Goal: Information Seeking & Learning: Learn about a topic

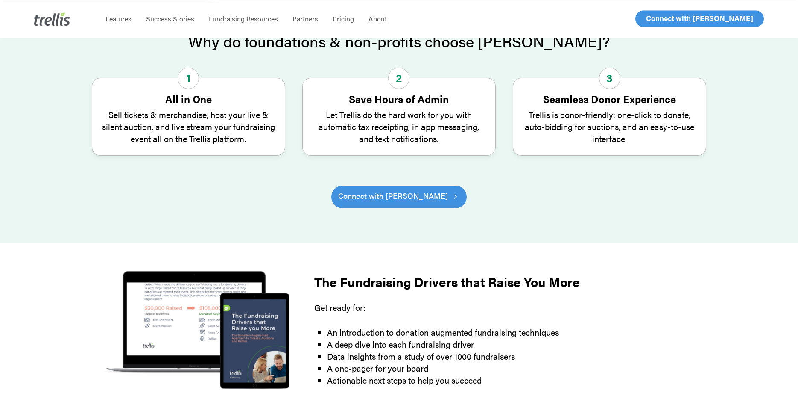
scroll to position [305, 0]
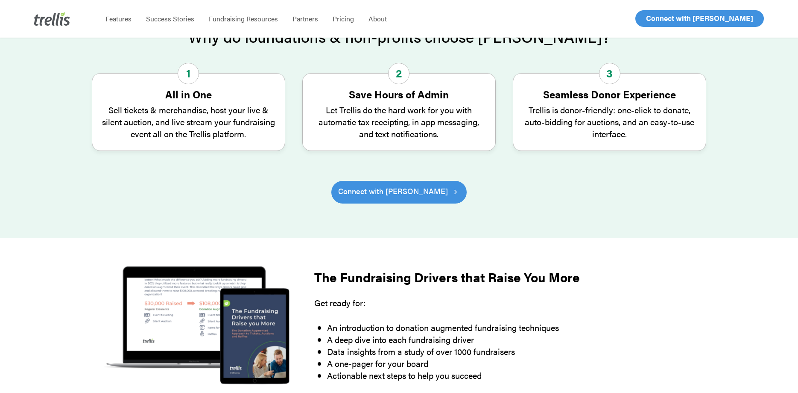
click at [717, 223] on div "Why do foundations & non-profits choose Trellis? 1 All in One Sell tickets & me…" at bounding box center [400, 126] width 684 height 196
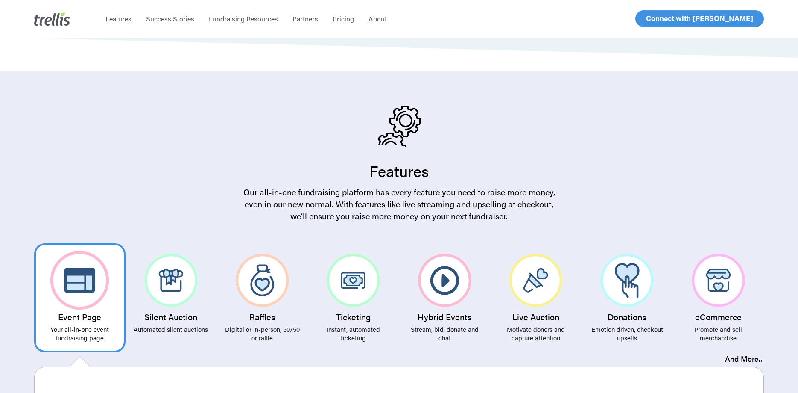
scroll to position [1394, 0]
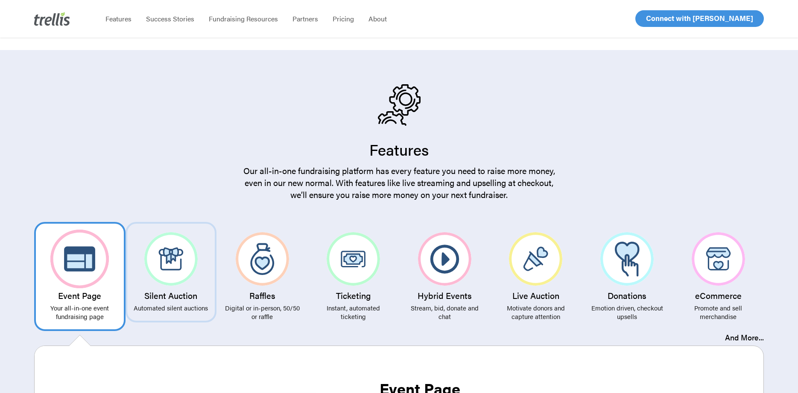
click at [179, 253] on img at bounding box center [170, 258] width 53 height 53
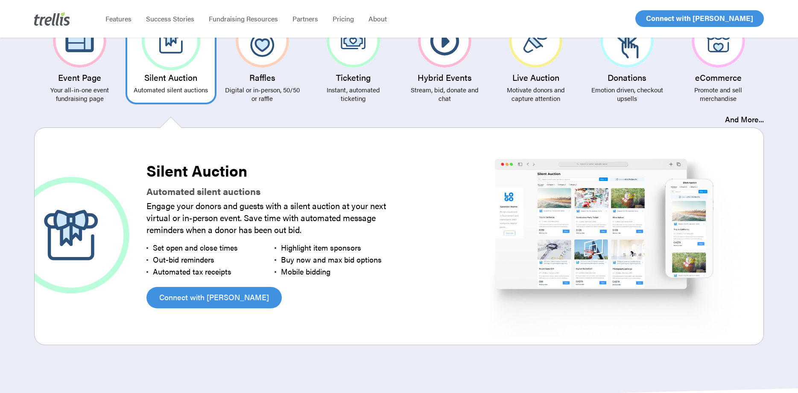
scroll to position [1569, 0]
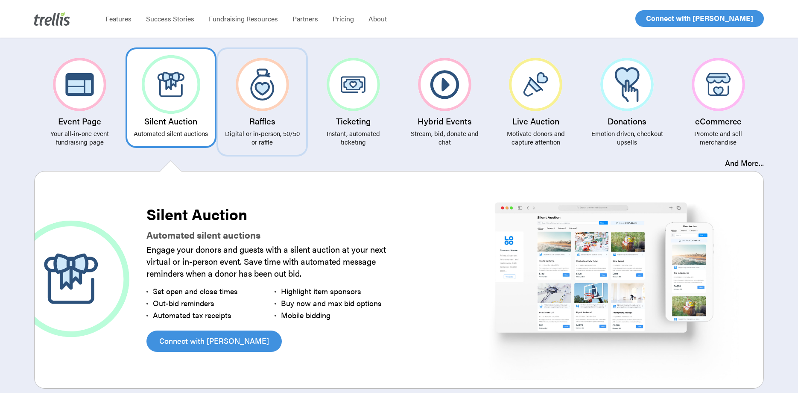
click at [261, 116] on h3 "Raffles" at bounding box center [262, 120] width 79 height 9
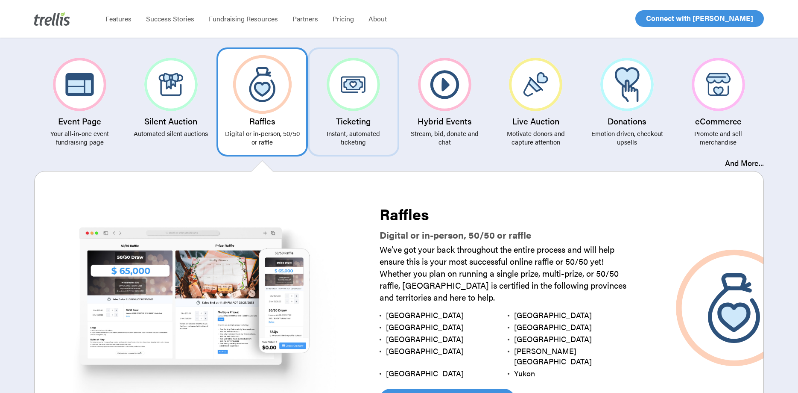
click at [325, 98] on link "Ticketing Instant, automated ticketing" at bounding box center [353, 101] width 91 height 109
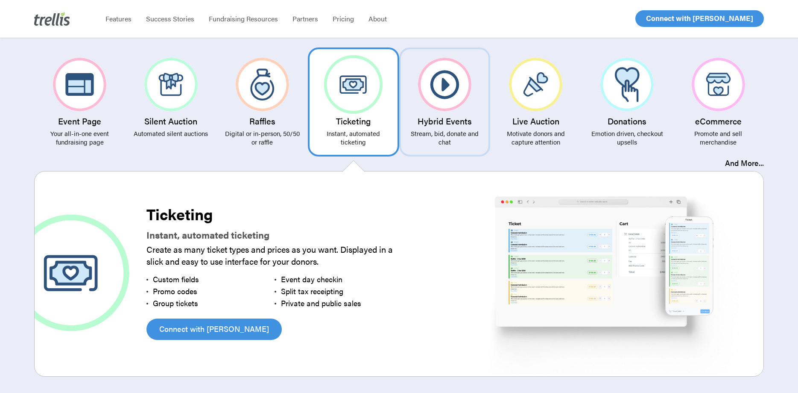
click at [434, 91] on img at bounding box center [444, 84] width 53 height 53
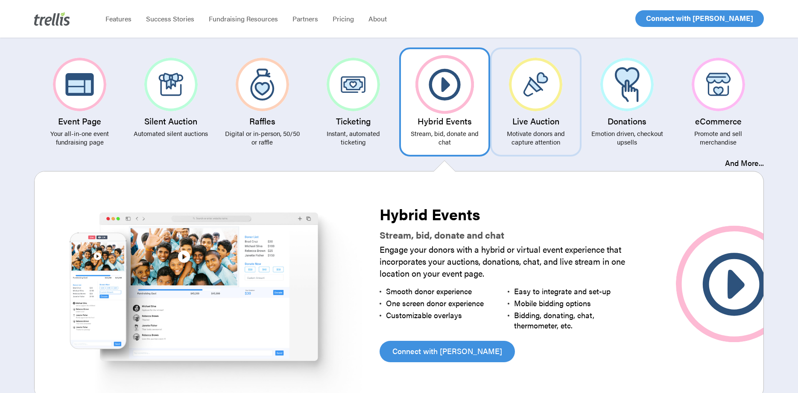
click at [546, 104] on link "Live Auction Motivate donors and capture attention" at bounding box center [535, 101] width 91 height 109
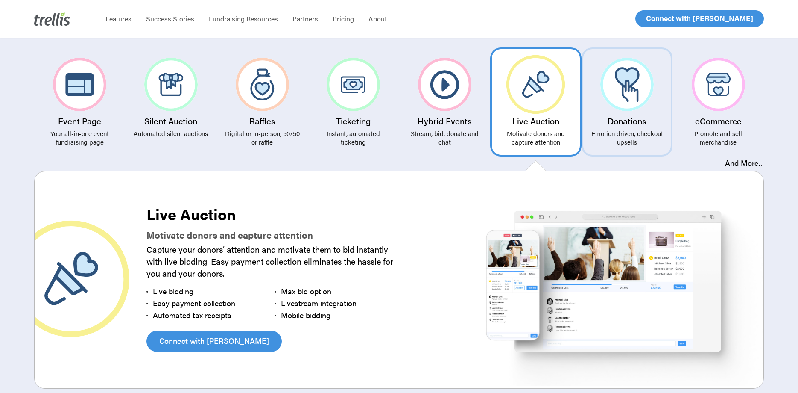
click at [620, 95] on img at bounding box center [627, 84] width 53 height 53
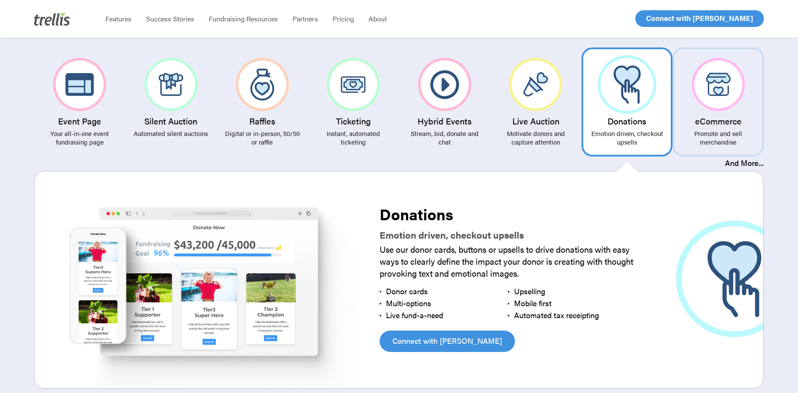
click at [728, 96] on img at bounding box center [718, 84] width 53 height 53
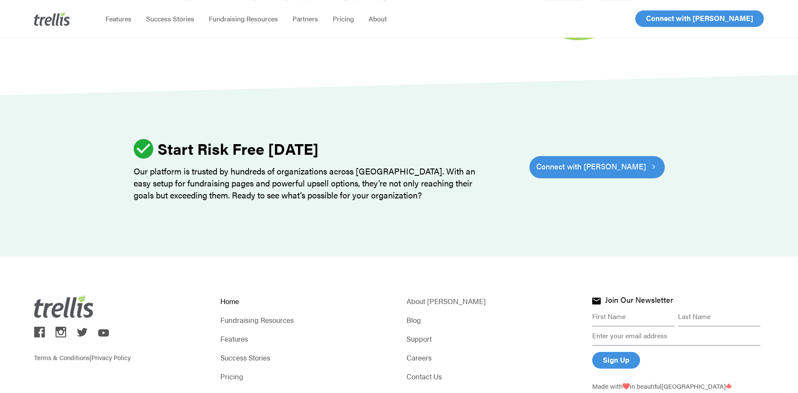
scroll to position [2630, 0]
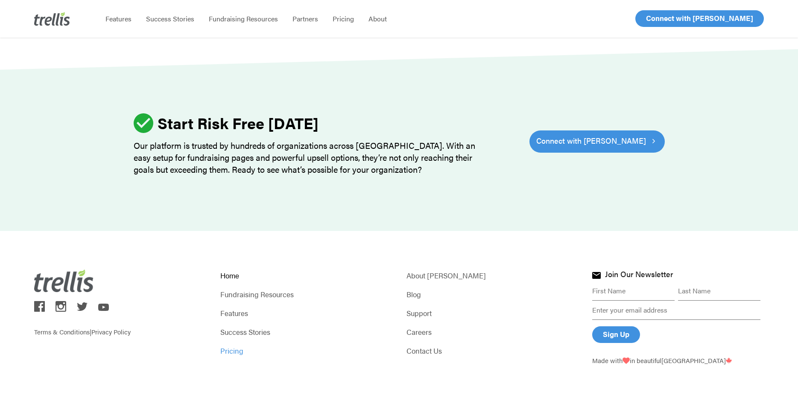
click at [232, 344] on link "Pricing" at bounding box center [306, 350] width 172 height 12
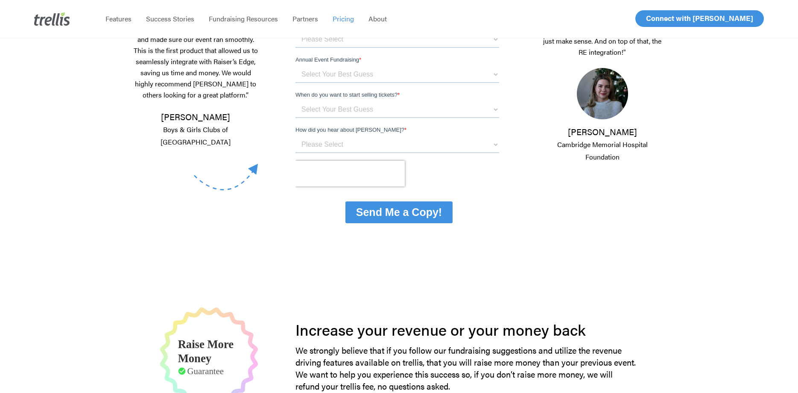
scroll to position [248, 0]
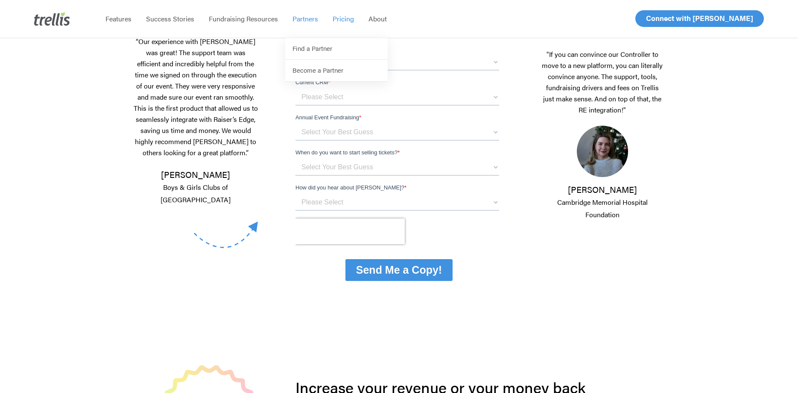
click at [310, 23] on span "Partners" at bounding box center [306, 19] width 26 height 10
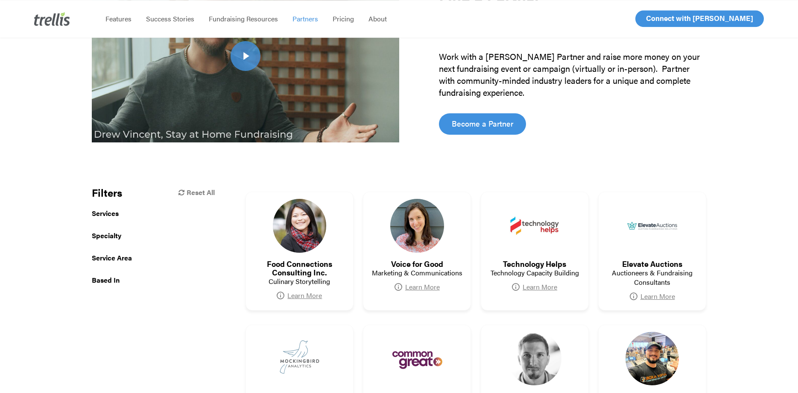
scroll to position [131, 0]
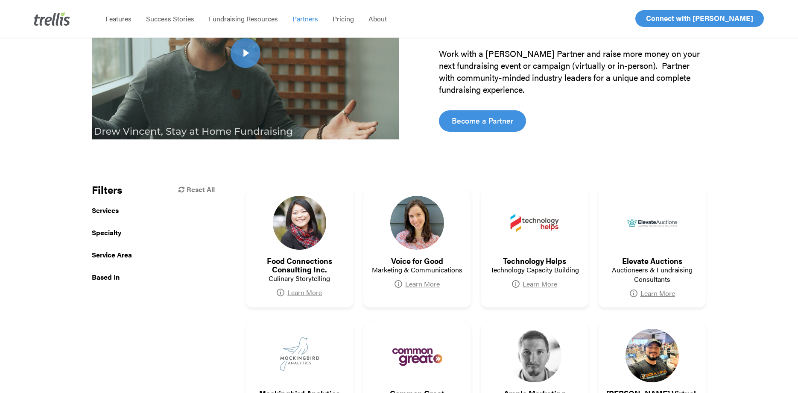
click at [105, 216] on strong "Services" at bounding box center [153, 212] width 123 height 14
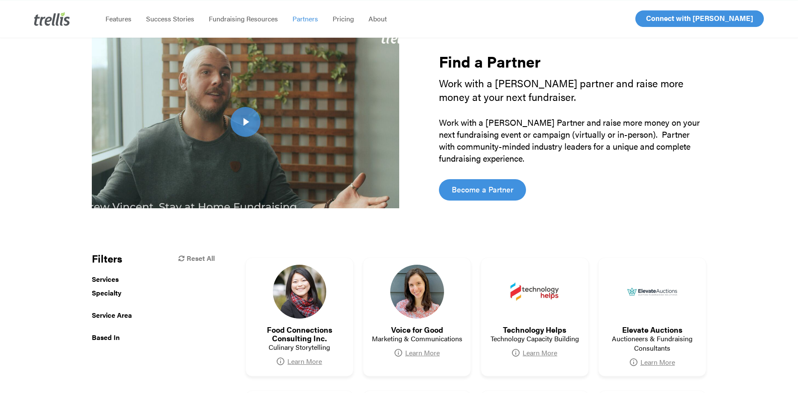
scroll to position [0, 0]
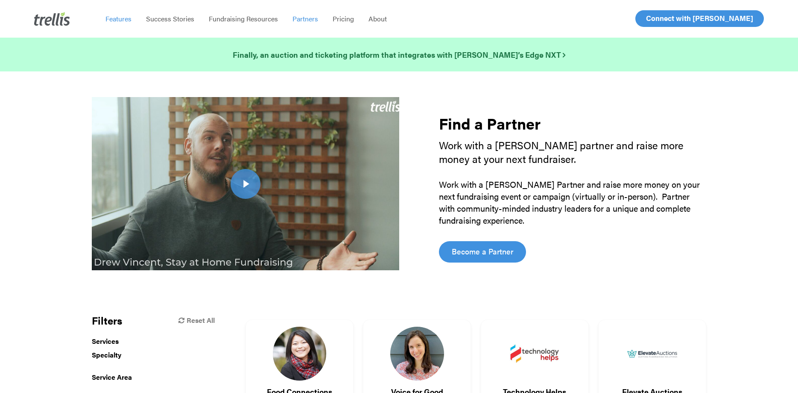
click at [126, 20] on span "Features" at bounding box center [119, 19] width 26 height 10
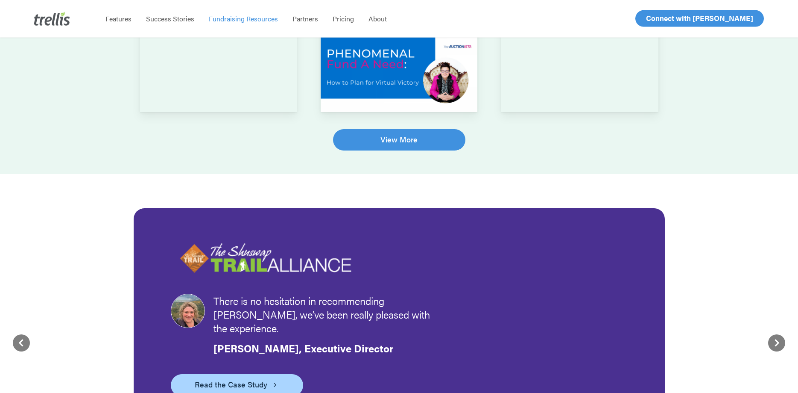
scroll to position [741, 0]
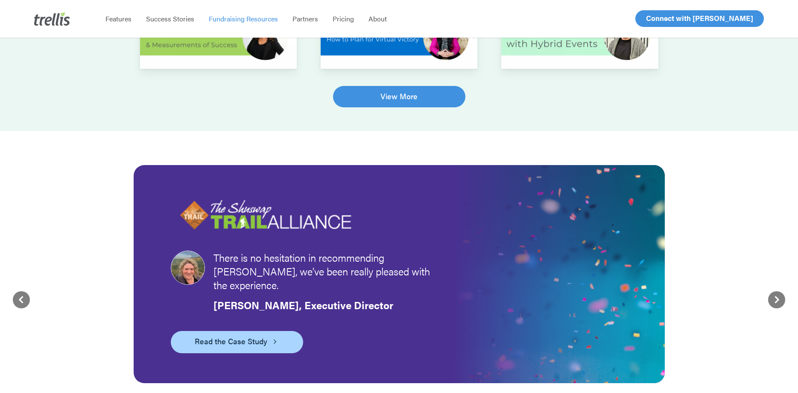
click at [376, 10] on li "About" at bounding box center [377, 19] width 33 height 38
click at [376, 14] on li "About" at bounding box center [377, 19] width 33 height 38
click at [376, 17] on span "About" at bounding box center [378, 19] width 18 height 10
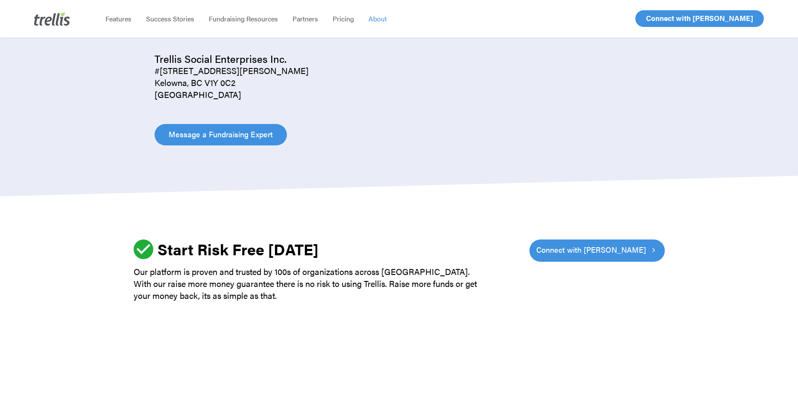
scroll to position [1230, 0]
